Goal: Check status: Check status

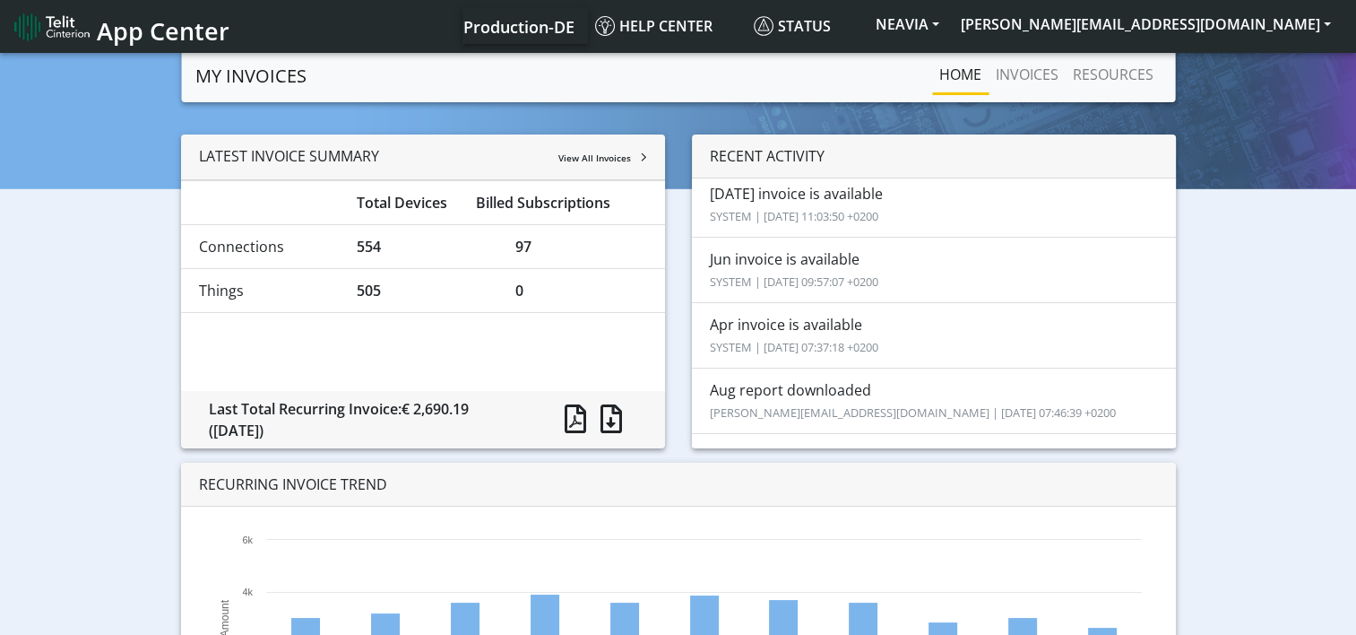
drag, startPoint x: 534, startPoint y: 255, endPoint x: 507, endPoint y: 254, distance: 26.9
click at [507, 254] on div "97" at bounding box center [581, 247] width 159 height 22
click at [1252, 261] on div "LATEST INVOICE SUMMARY View All Invoices Total Devices Billed Subscriptions Con…" at bounding box center [678, 462] width 1330 height 656
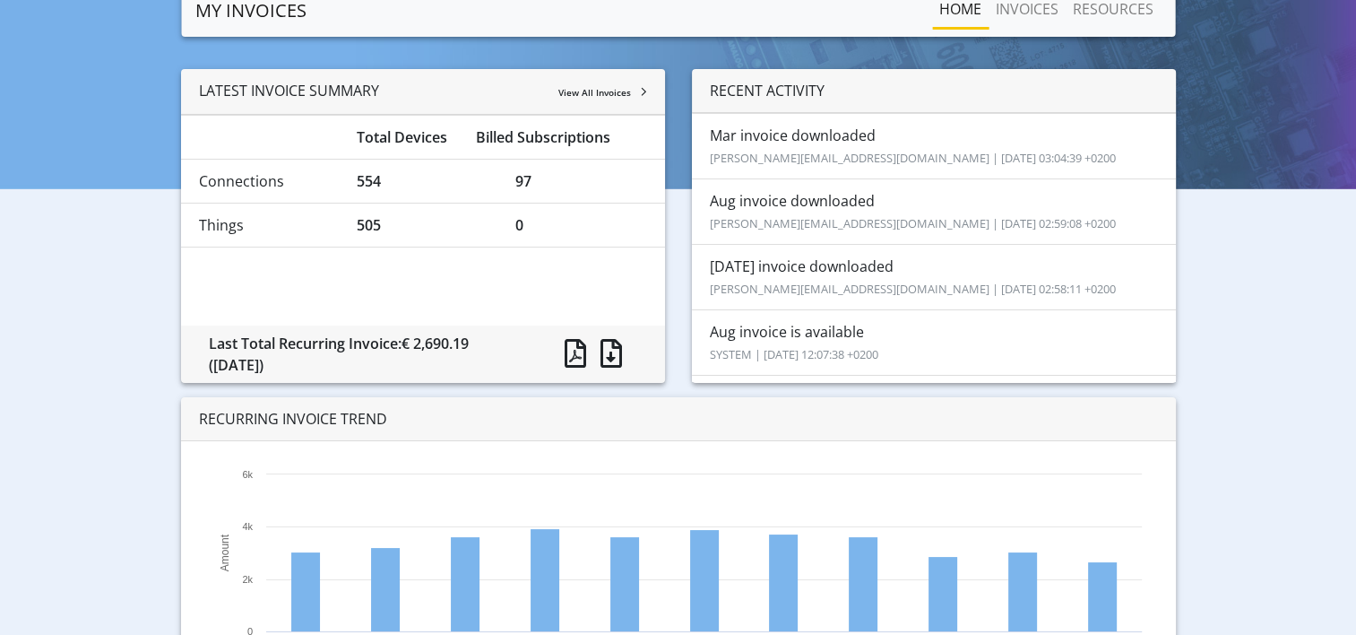
scroll to position [162, 0]
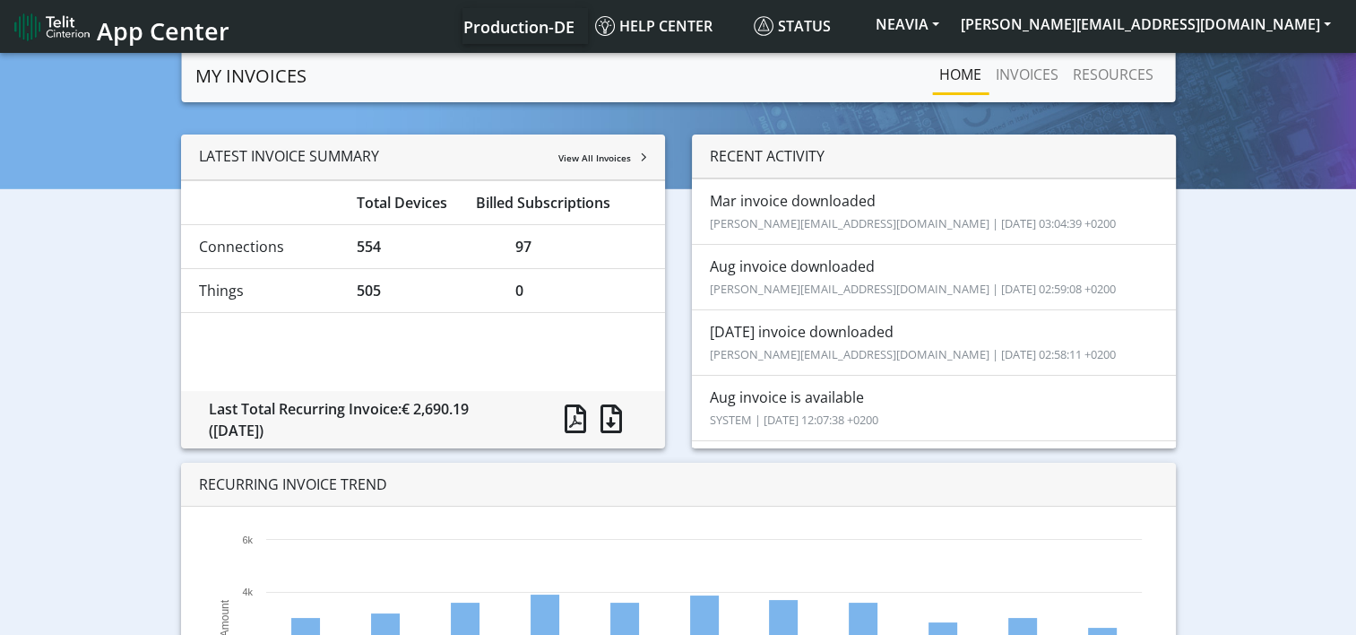
click at [581, 152] on span "View All Invoices" at bounding box center [595, 158] width 73 height 13
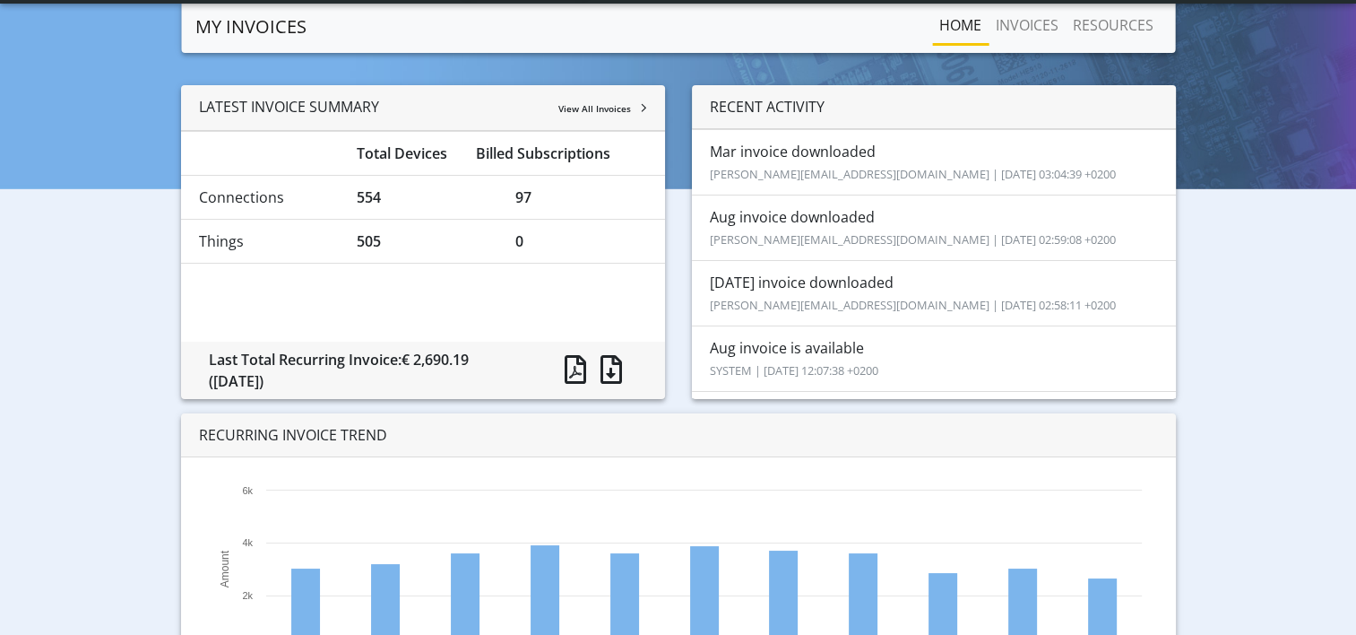
scroll to position [162, 0]
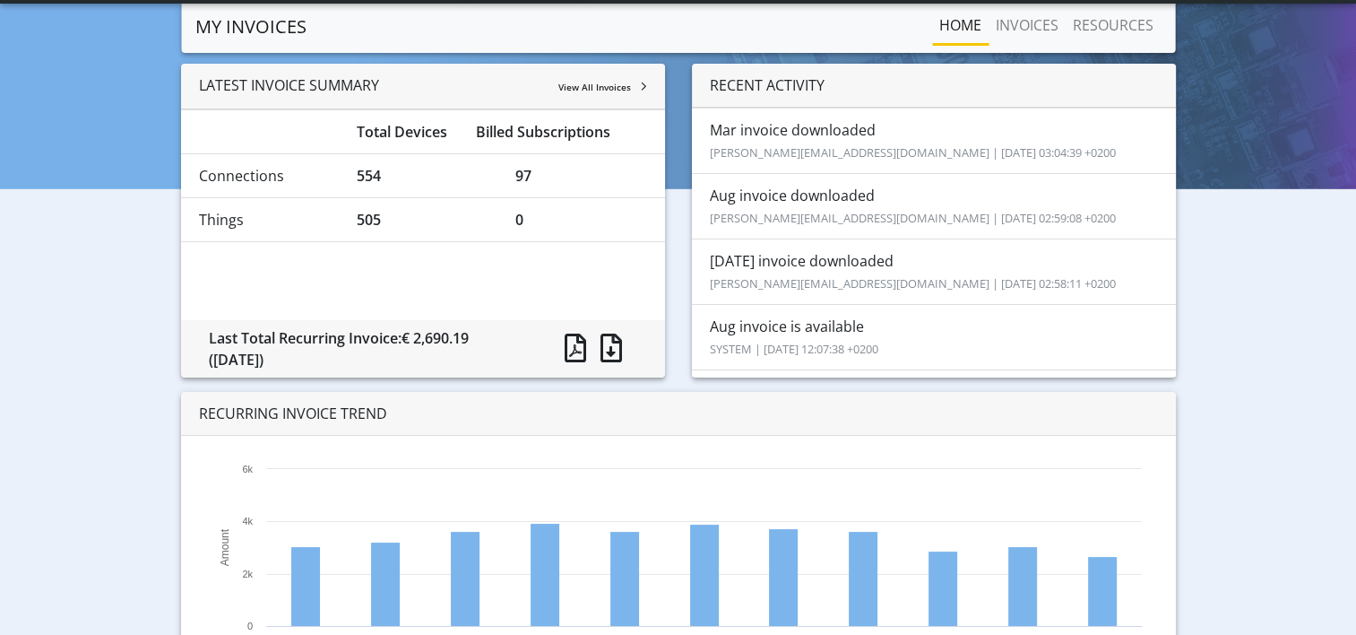
scroll to position [162, 0]
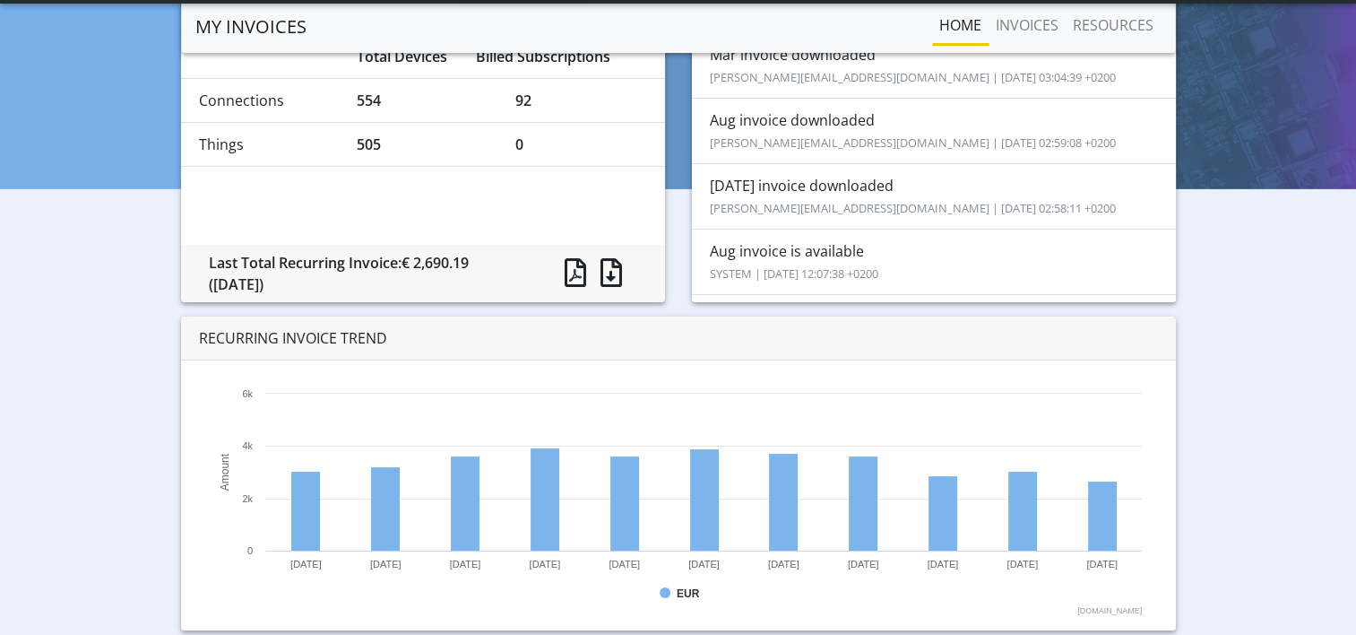
scroll to position [162, 0]
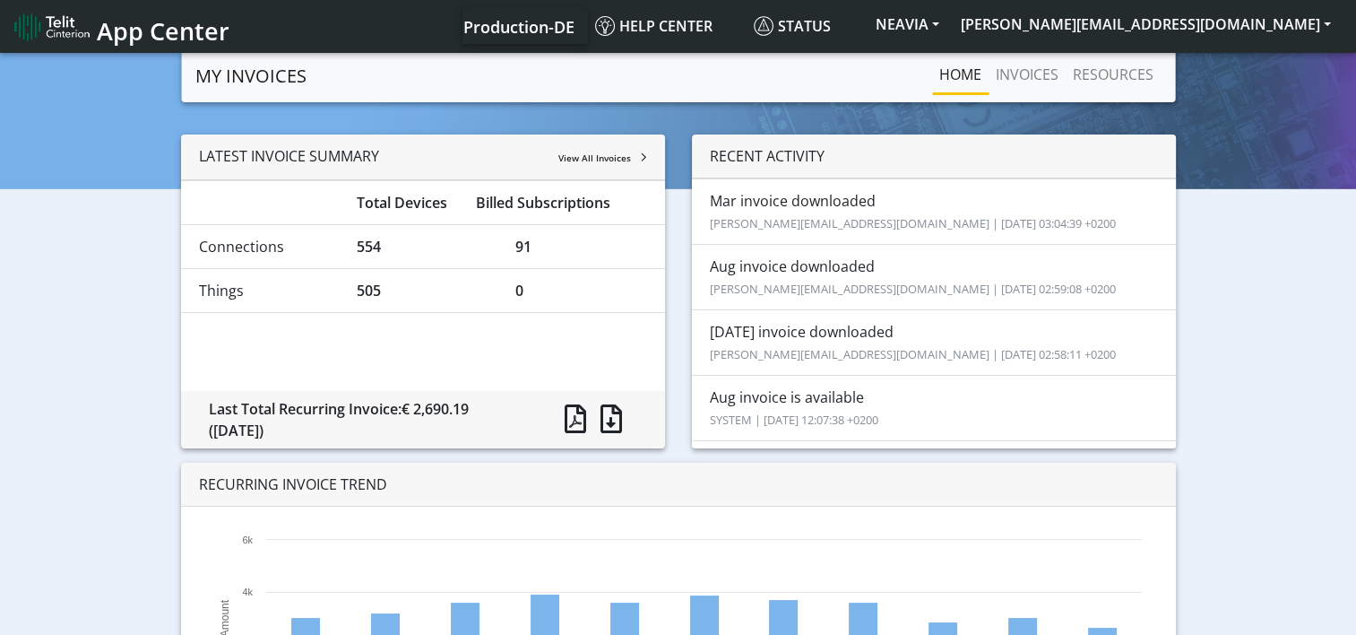
drag, startPoint x: 538, startPoint y: 249, endPoint x: 509, endPoint y: 241, distance: 29.8
click at [509, 241] on div "91" at bounding box center [581, 247] width 159 height 22
click at [130, 296] on div "LATEST INVOICE SUMMARY View All Invoices Total Devices Billed Subscriptions Con…" at bounding box center [678, 462] width 1330 height 656
